Goal: Information Seeking & Learning: Find specific page/section

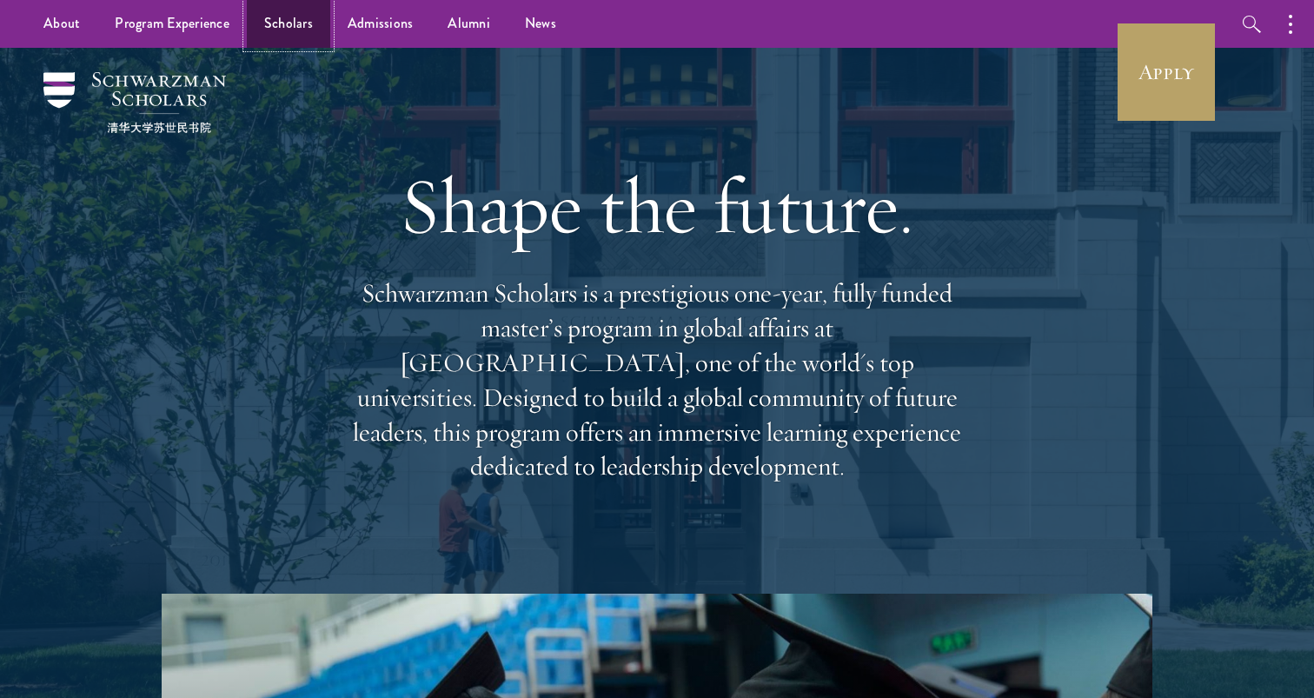
click at [303, 36] on link "Scholars" at bounding box center [288, 24] width 83 height 48
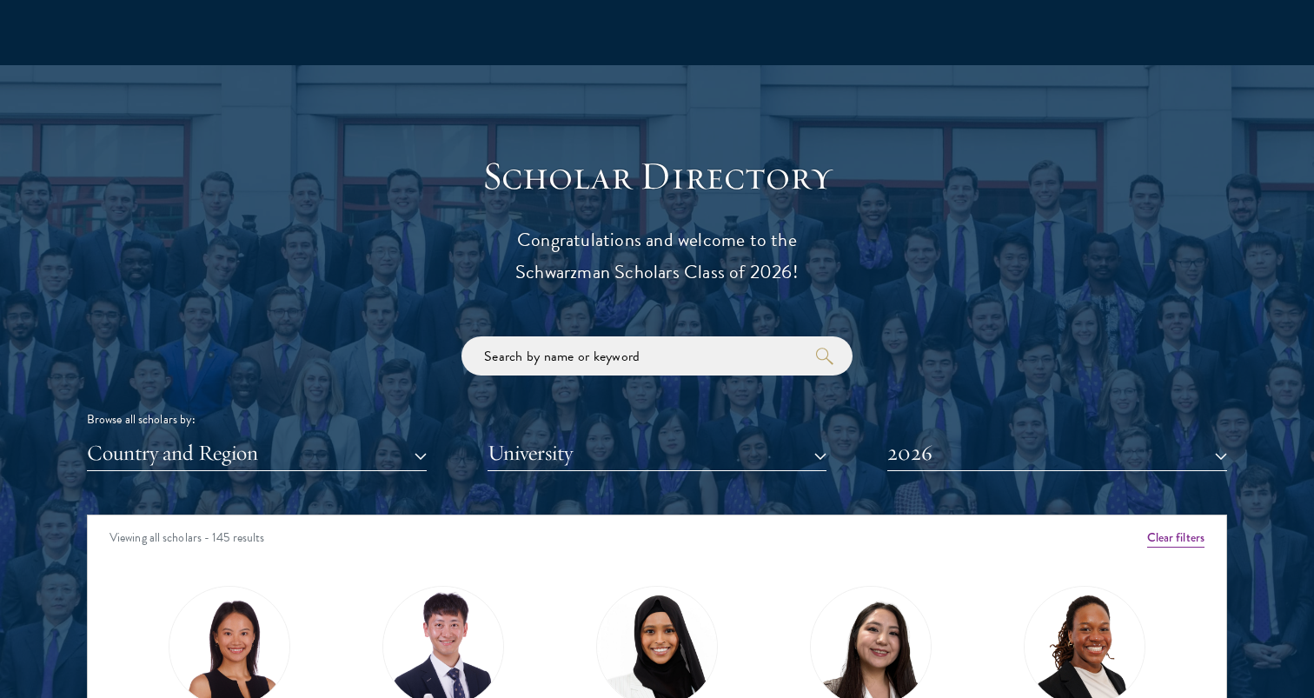
scroll to position [1809, 0]
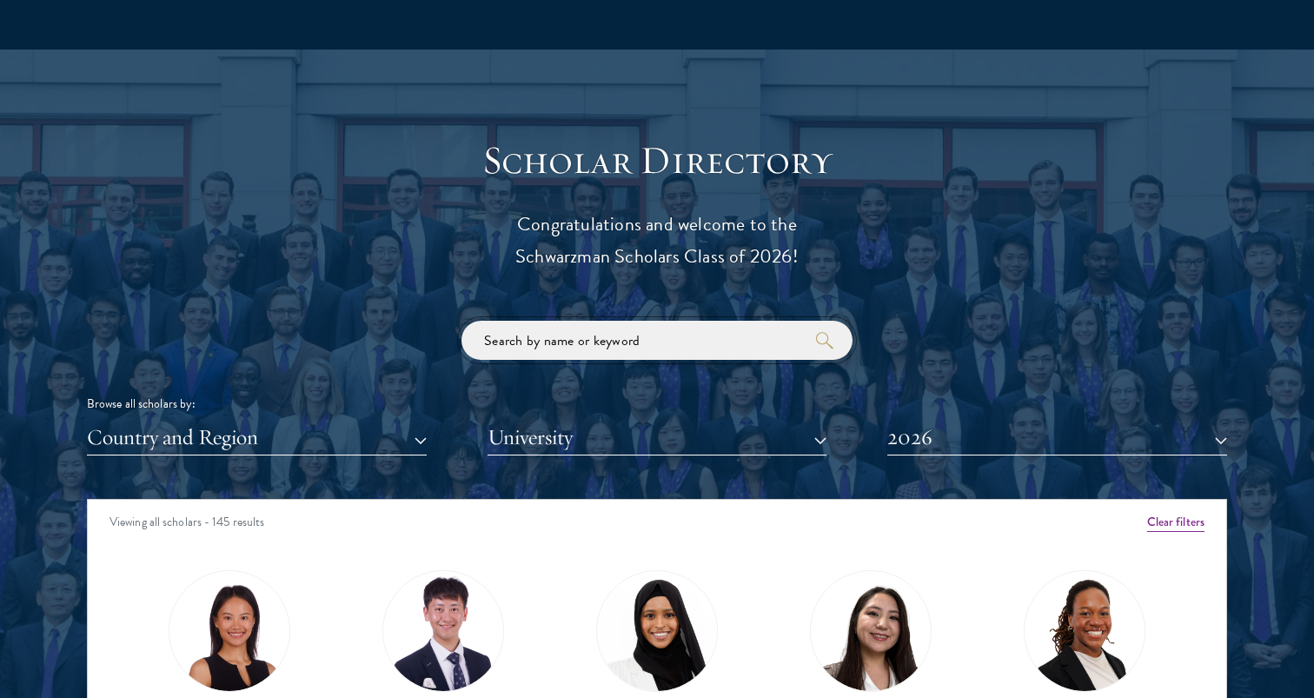
click at [556, 342] on input "search" at bounding box center [657, 340] width 391 height 39
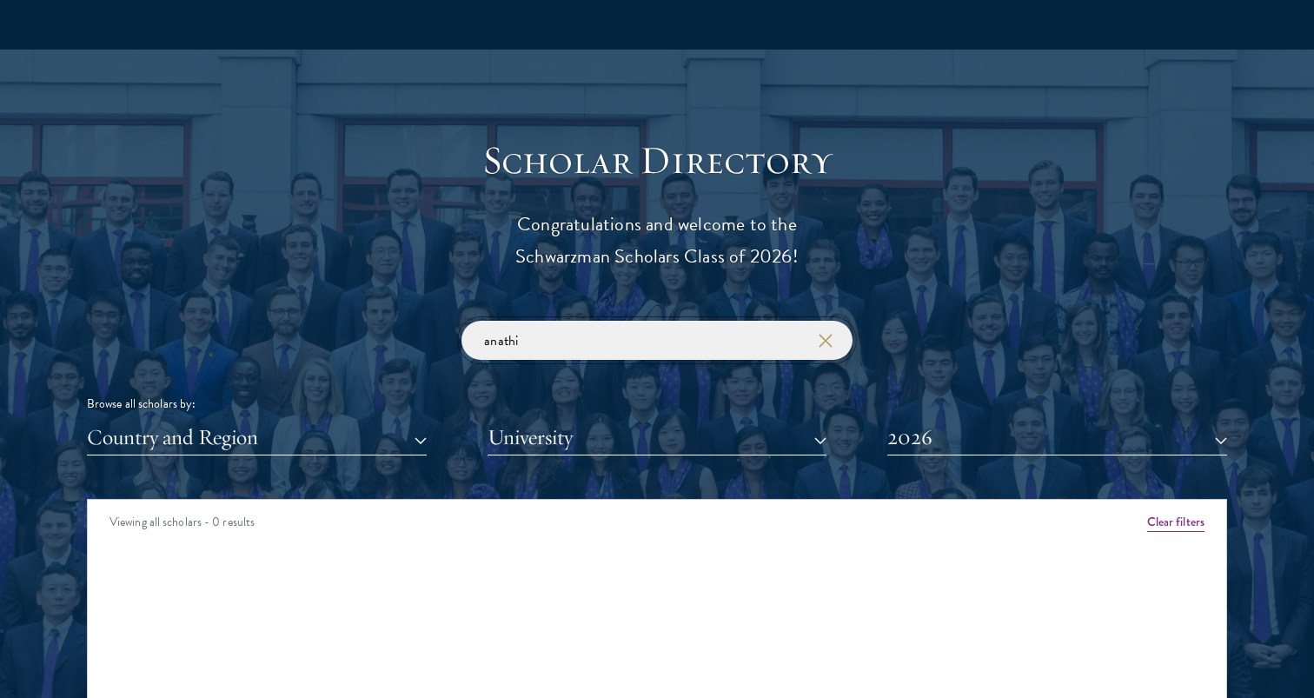
type input "anathi"
click at [970, 435] on button "2026" at bounding box center [1058, 438] width 340 height 36
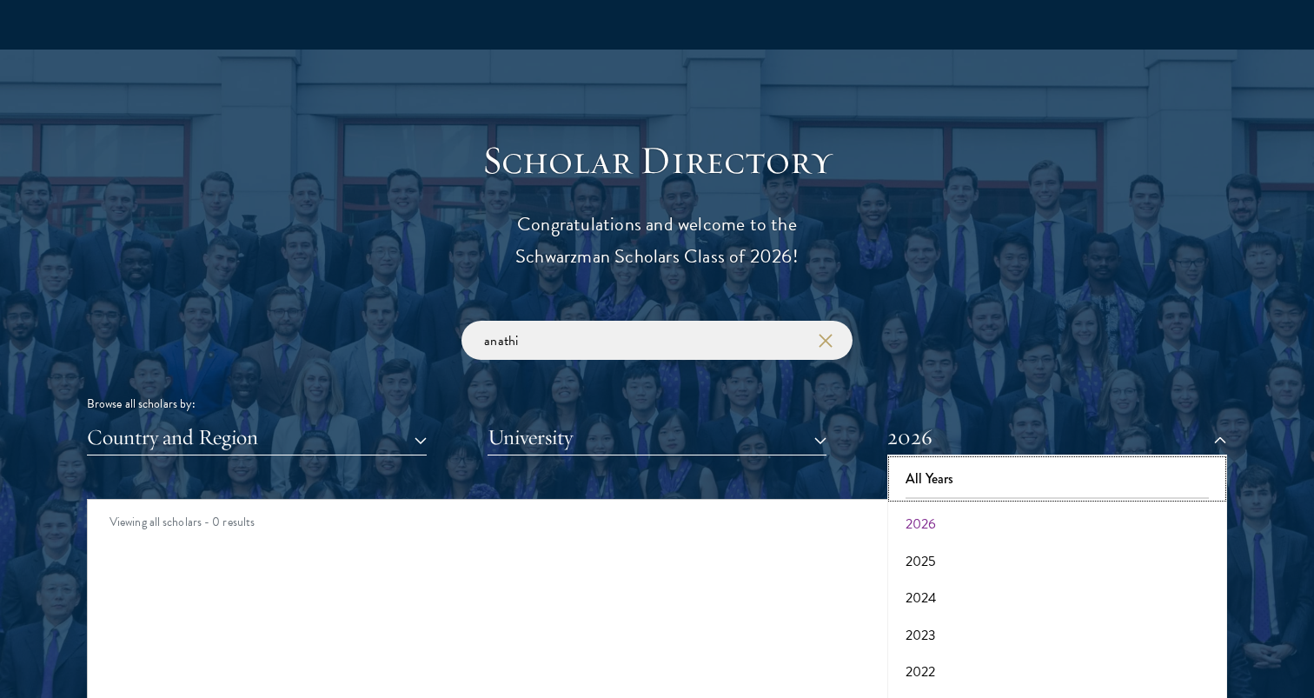
click at [962, 485] on button "All Years" at bounding box center [1057, 479] width 329 height 37
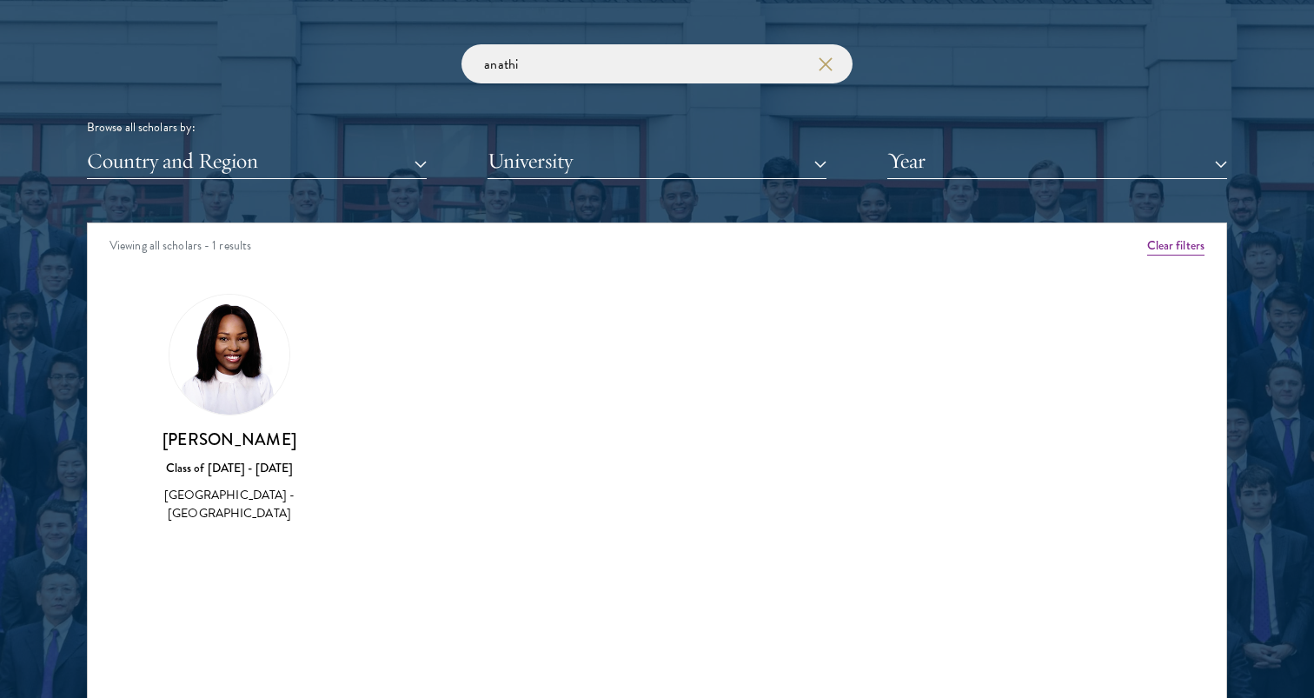
scroll to position [2086, 0]
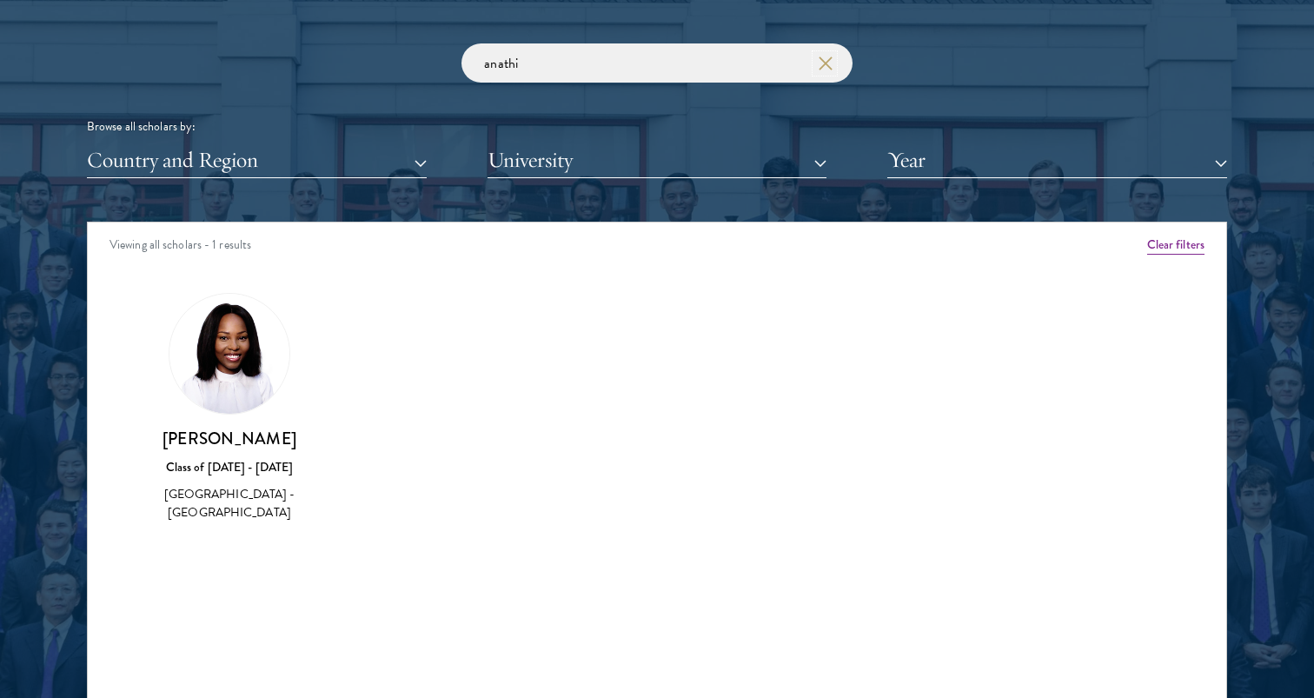
click at [816, 71] on button "button" at bounding box center [824, 63] width 17 height 17
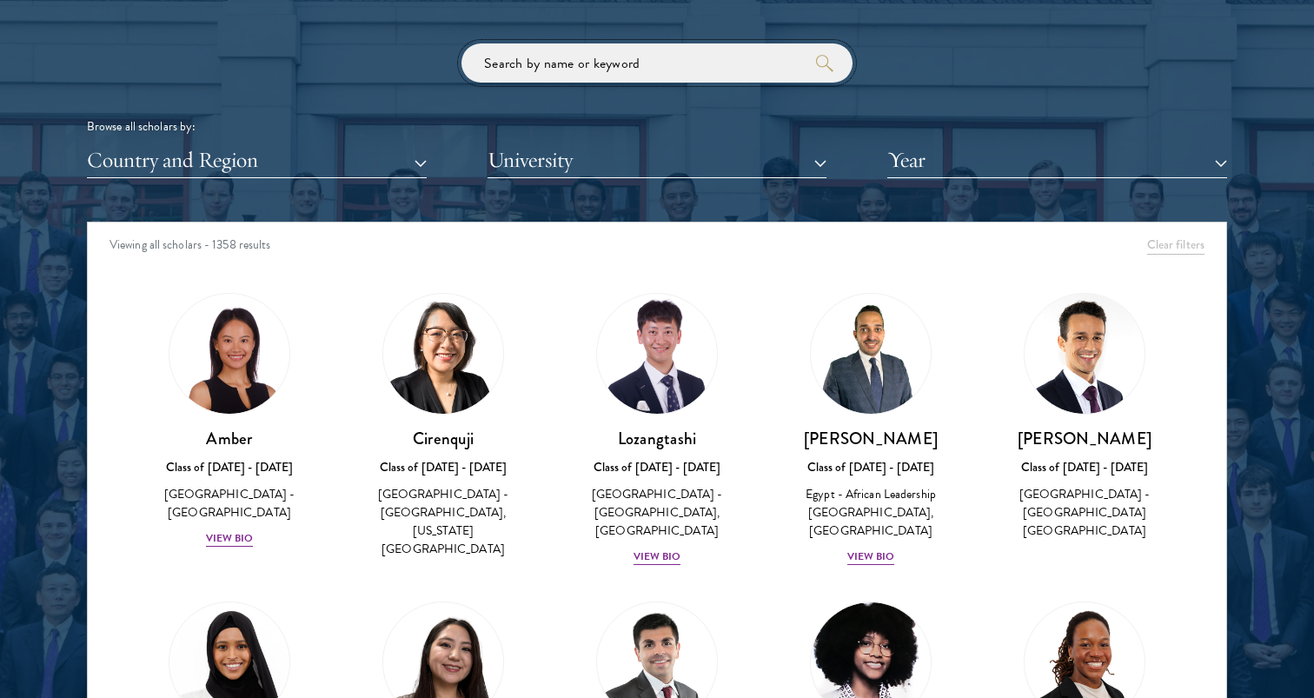
click at [718, 76] on input "search" at bounding box center [657, 62] width 391 height 39
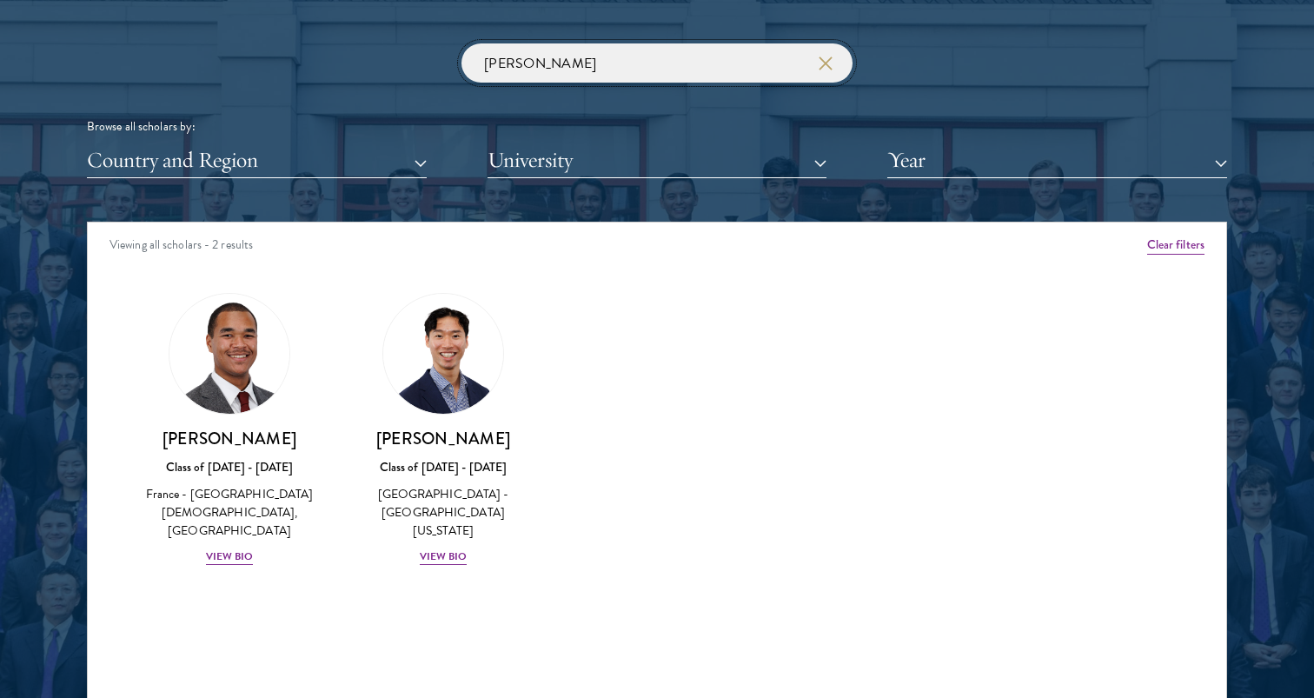
type input "[PERSON_NAME]"
click at [833, 53] on input "[PERSON_NAME]" at bounding box center [657, 62] width 391 height 39
click at [834, 57] on input "[PERSON_NAME]" at bounding box center [657, 62] width 391 height 39
click at [825, 57] on icon "button" at bounding box center [826, 64] width 14 height 14
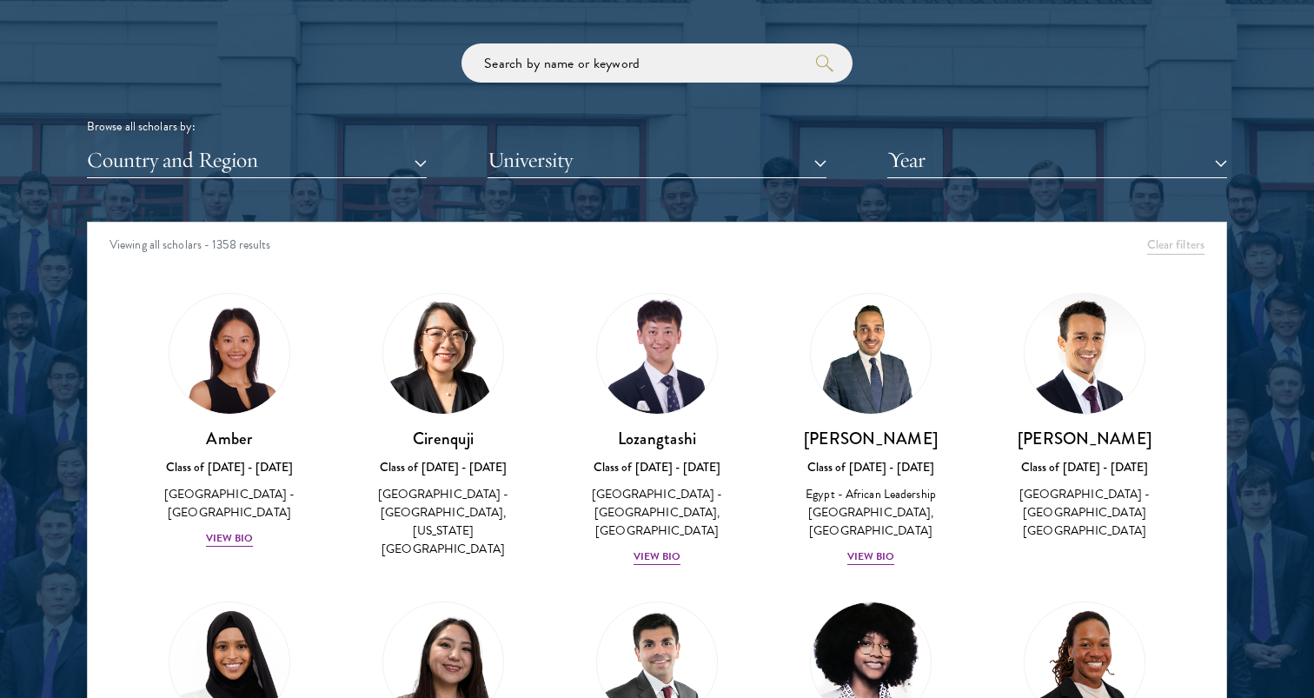
click at [749, 84] on div "Browse all scholars by: Country and Region All Countries and Regions [GEOGRAPHI…" at bounding box center [657, 110] width 1141 height 135
click at [729, 70] on input "search" at bounding box center [657, 62] width 391 height 39
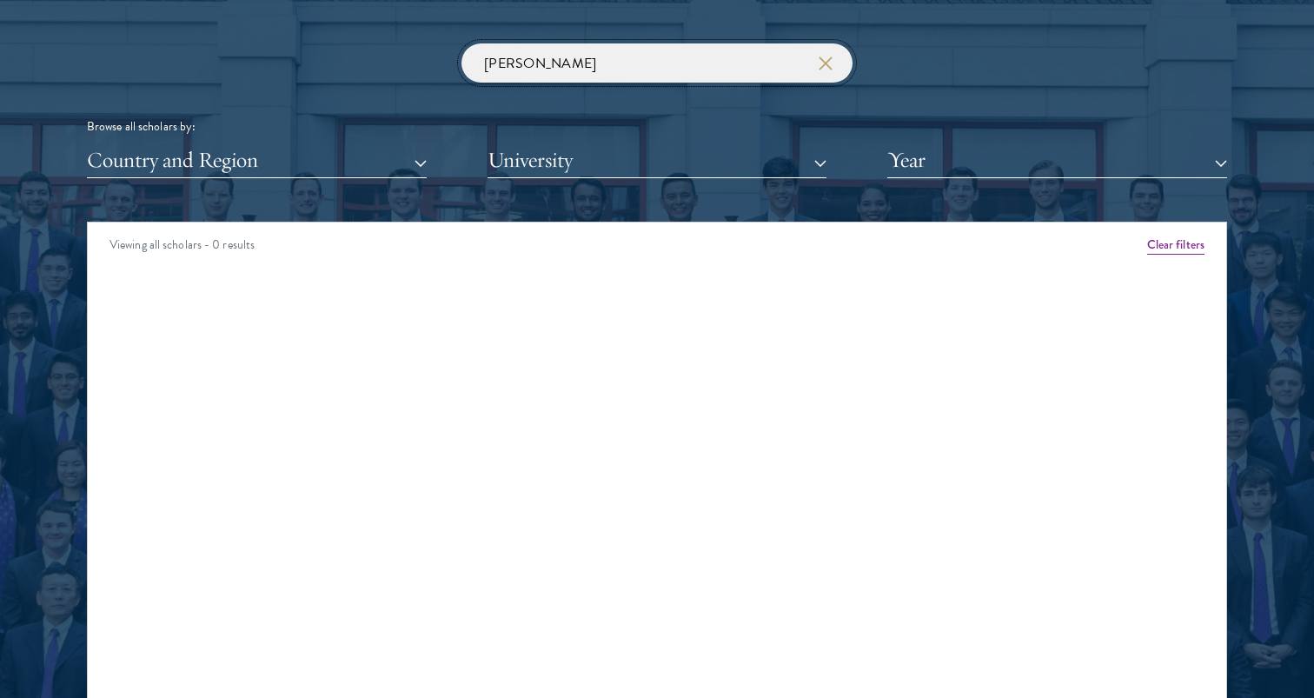
type input "[PERSON_NAME]"
click at [828, 72] on input "[PERSON_NAME]" at bounding box center [657, 62] width 391 height 39
click at [825, 68] on icon "button" at bounding box center [826, 64] width 14 height 14
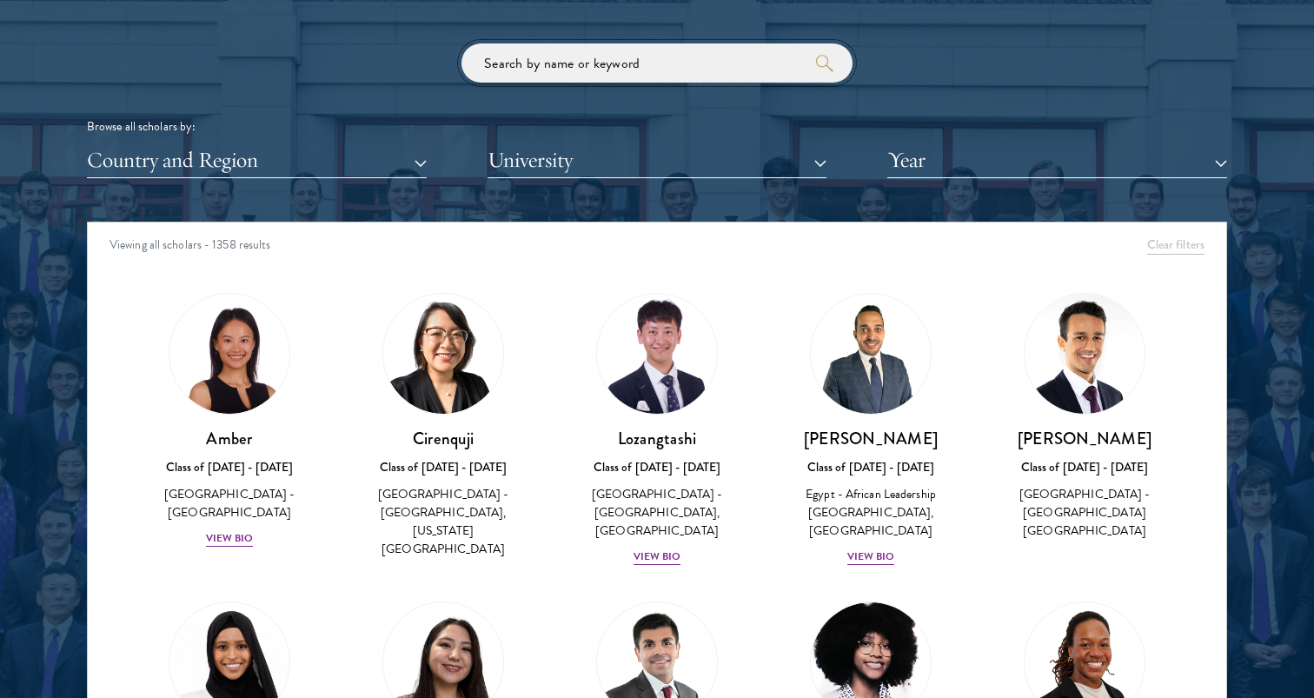
click at [739, 63] on input "search" at bounding box center [657, 62] width 391 height 39
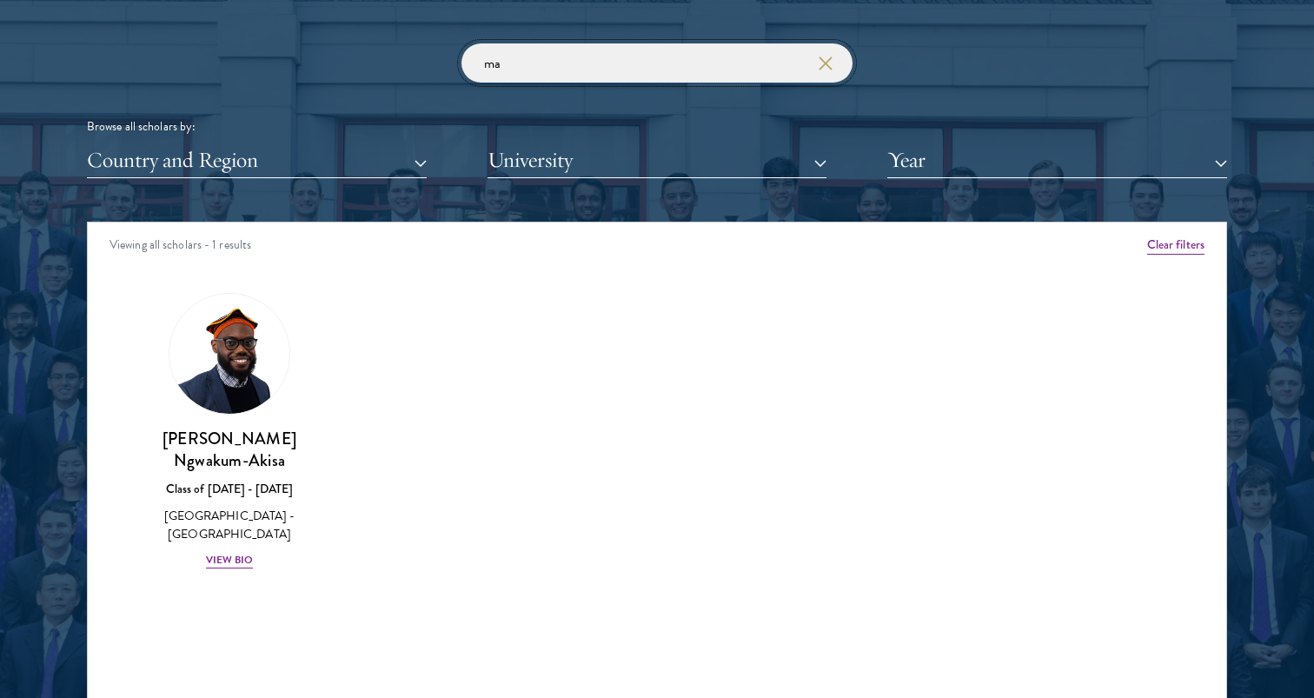
type input "m"
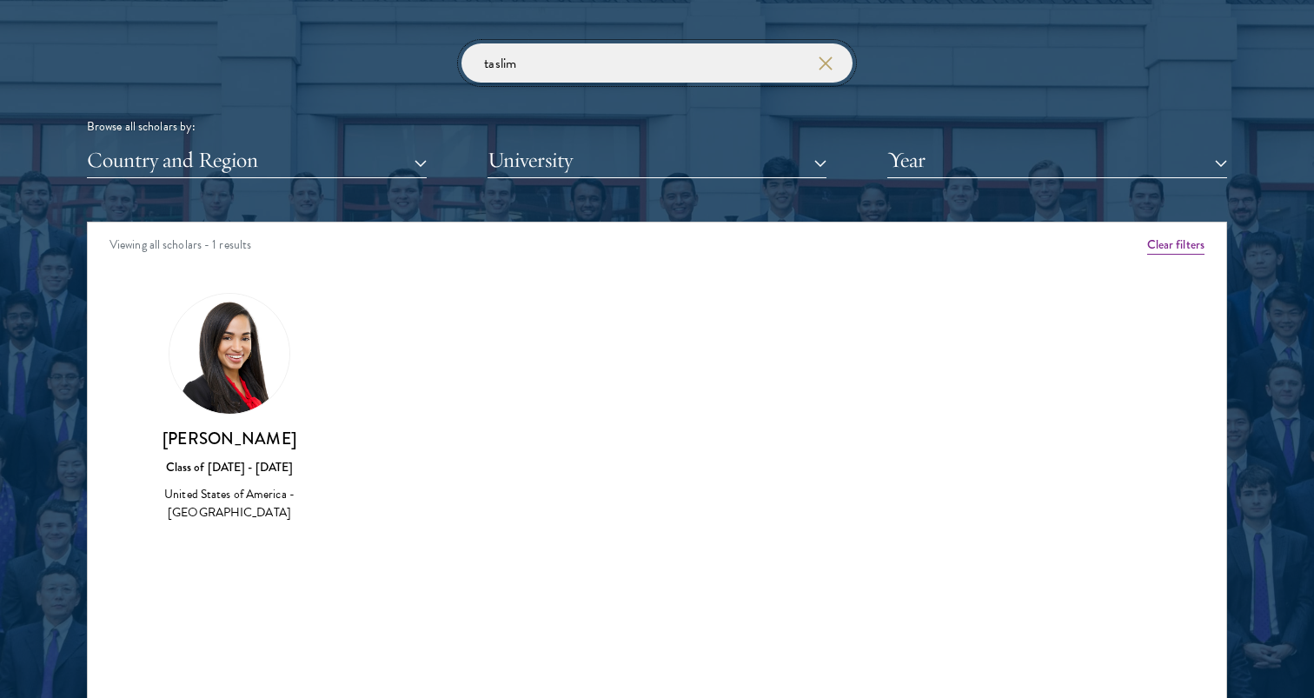
type input "taslim"
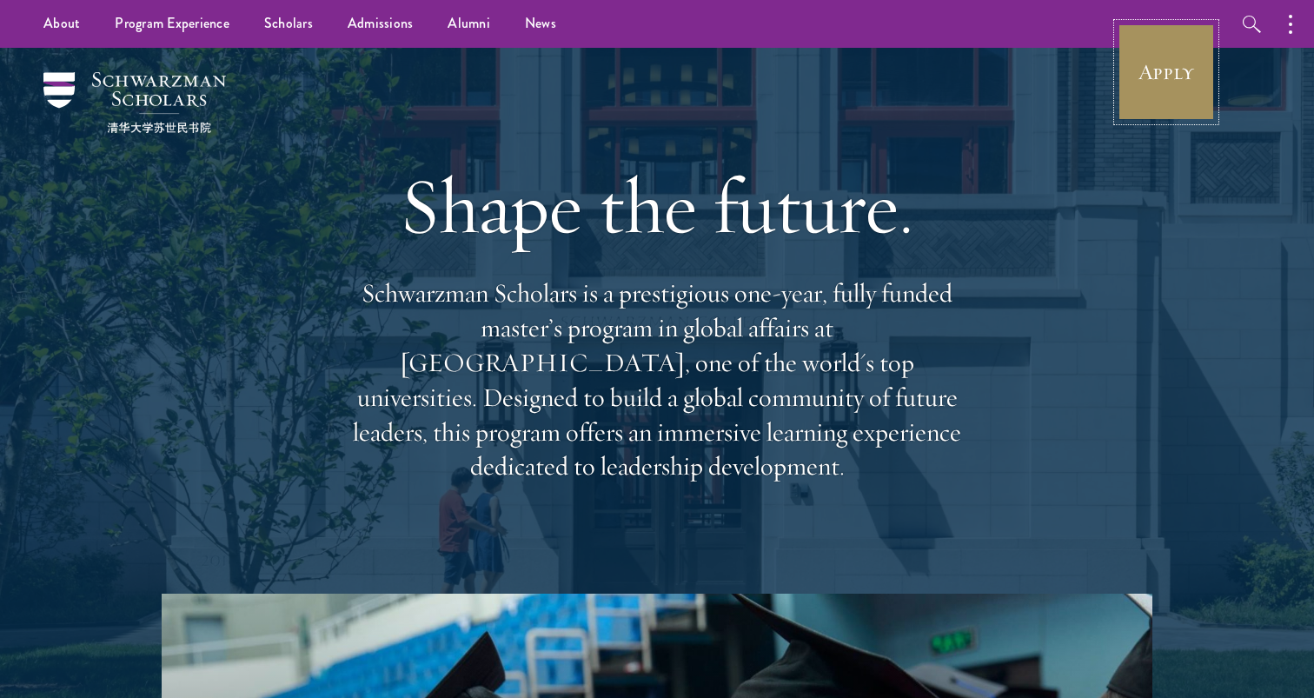
click at [1183, 95] on link "Apply" at bounding box center [1166, 71] width 97 height 97
